Goal: Task Accomplishment & Management: Complete application form

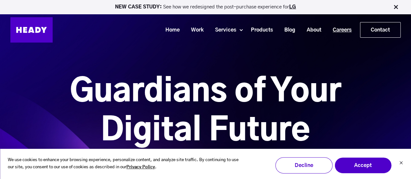
click at [339, 28] on link "Careers" at bounding box center [339, 30] width 30 height 12
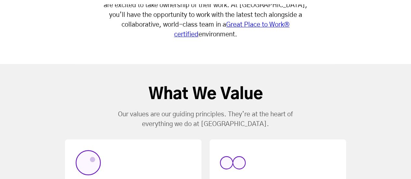
scroll to position [343, 0]
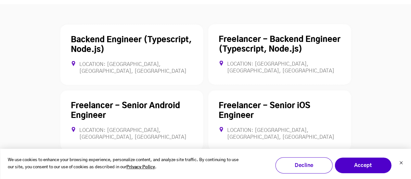
click at [240, 167] on link "Senior QA Engineer" at bounding box center [256, 171] width 76 height 8
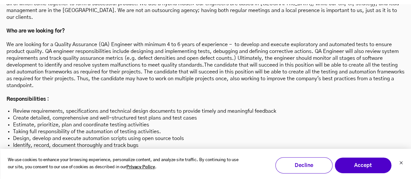
scroll to position [1894, 0]
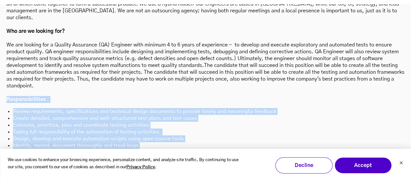
drag, startPoint x: 7, startPoint y: 40, endPoint x: 171, endPoint y: 128, distance: 185.7
click at [171, 128] on div "About us : We offer a multitude of services strategy, user experience design (U…" at bounding box center [205, 152] width 398 height 358
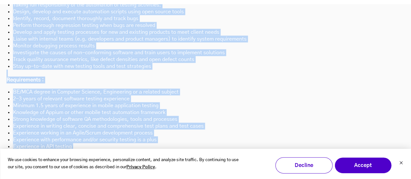
scroll to position [2075, 0]
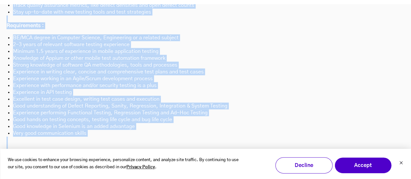
copy div "Loremipsumdolors : Ametco adipiscingel, seddoeiusmodte inc utlaboree dolore mag…"
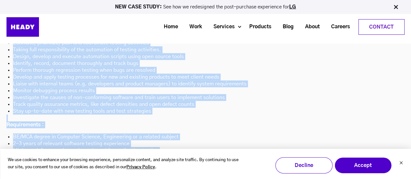
scroll to position [1976, 0]
click at [218, 134] on li "BE/MCA degree in Computer Science, Engineering or a related subject" at bounding box center [205, 137] width 385 height 7
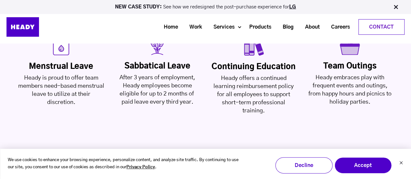
scroll to position [1599, 0]
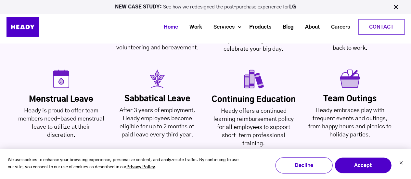
click at [175, 28] on link "Home" at bounding box center [168, 27] width 26 height 12
